Goal: Information Seeking & Learning: Find specific fact

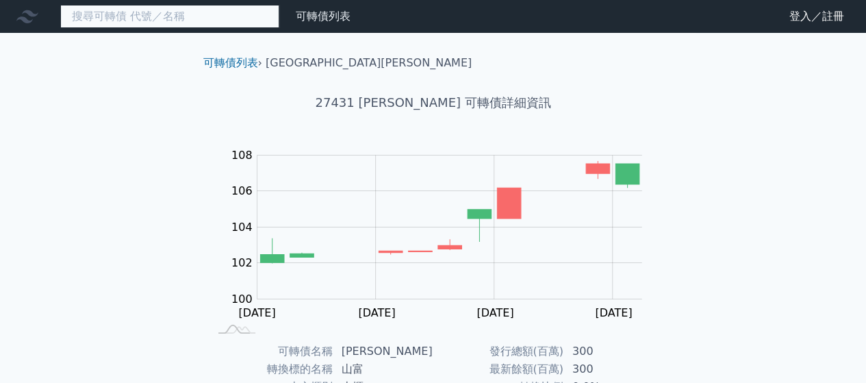
click at [230, 22] on input at bounding box center [169, 16] width 219 height 23
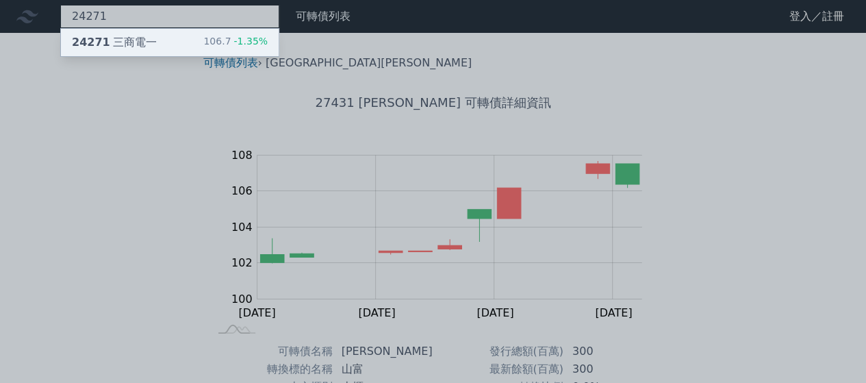
type input "24271"
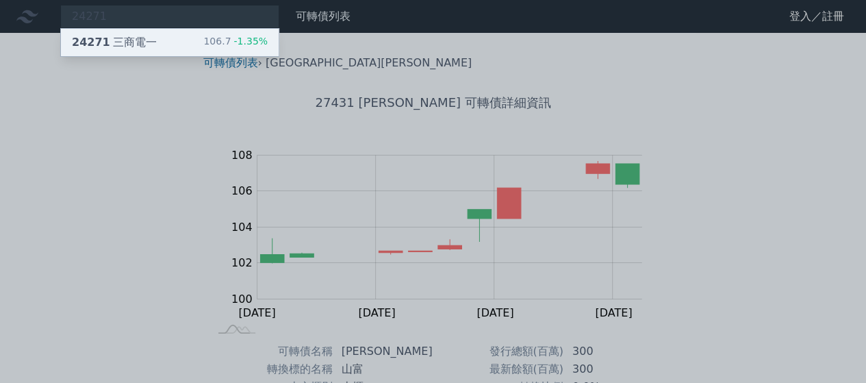
click at [129, 43] on div "24271 三商電一" at bounding box center [114, 42] width 85 height 16
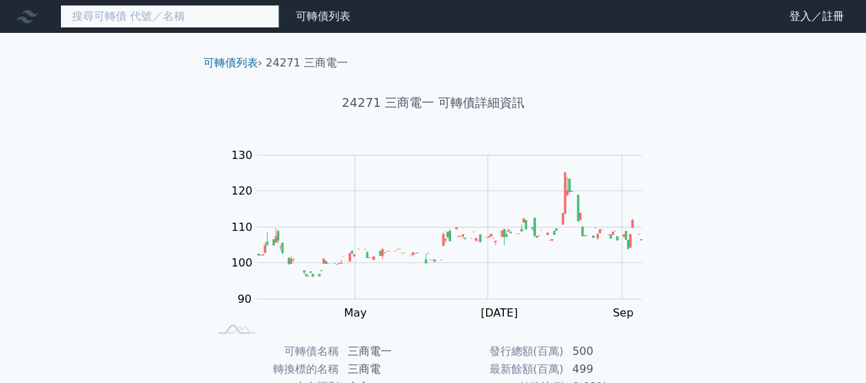
click at [220, 20] on input at bounding box center [169, 16] width 219 height 23
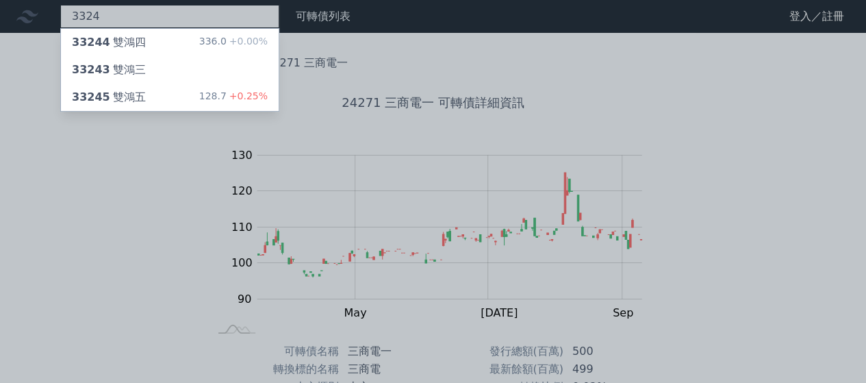
type input "3324"
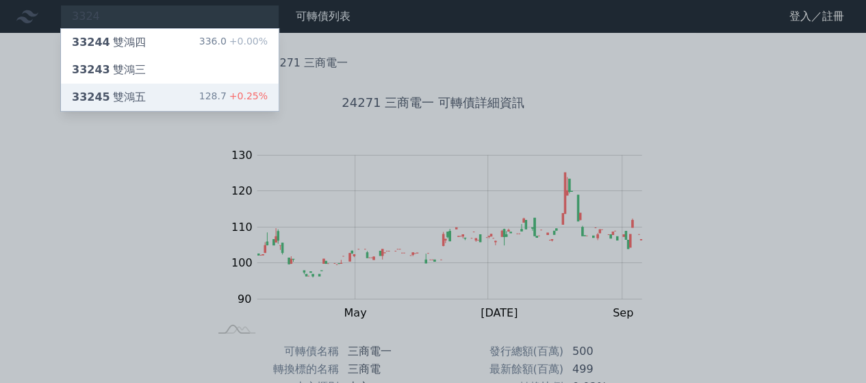
click at [133, 93] on div "33245 雙鴻五" at bounding box center [109, 97] width 74 height 16
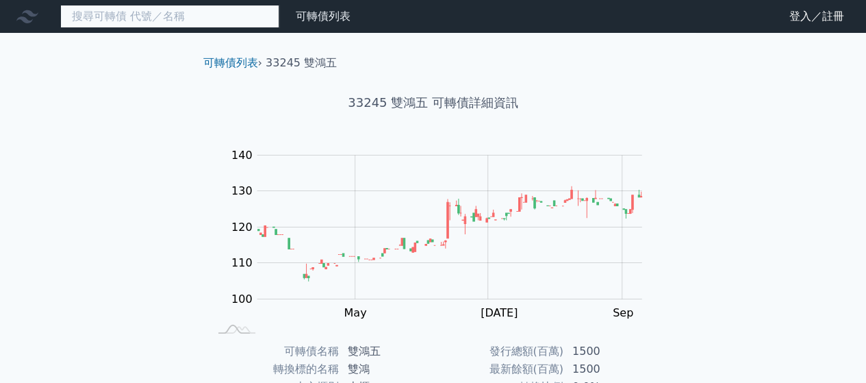
click at [211, 16] on input at bounding box center [169, 16] width 219 height 23
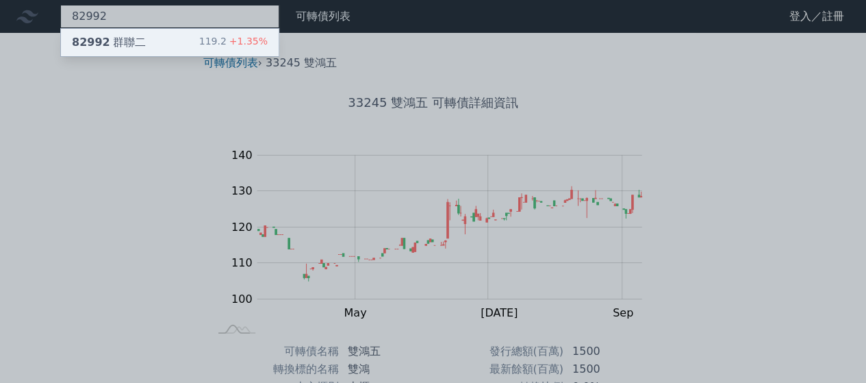
type input "82992"
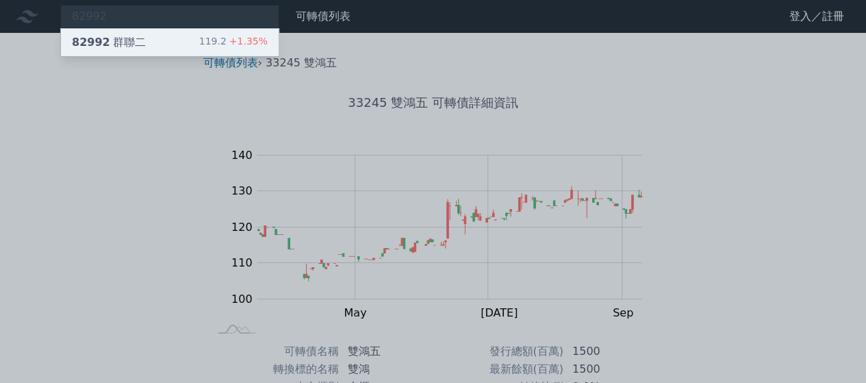
click at [140, 40] on div "82992 群聯二" at bounding box center [109, 42] width 74 height 16
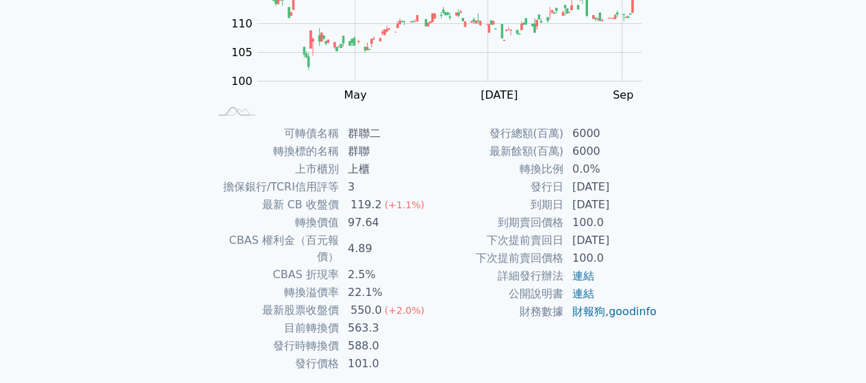
scroll to position [250, 0]
